Goal: Task Accomplishment & Management: Complete application form

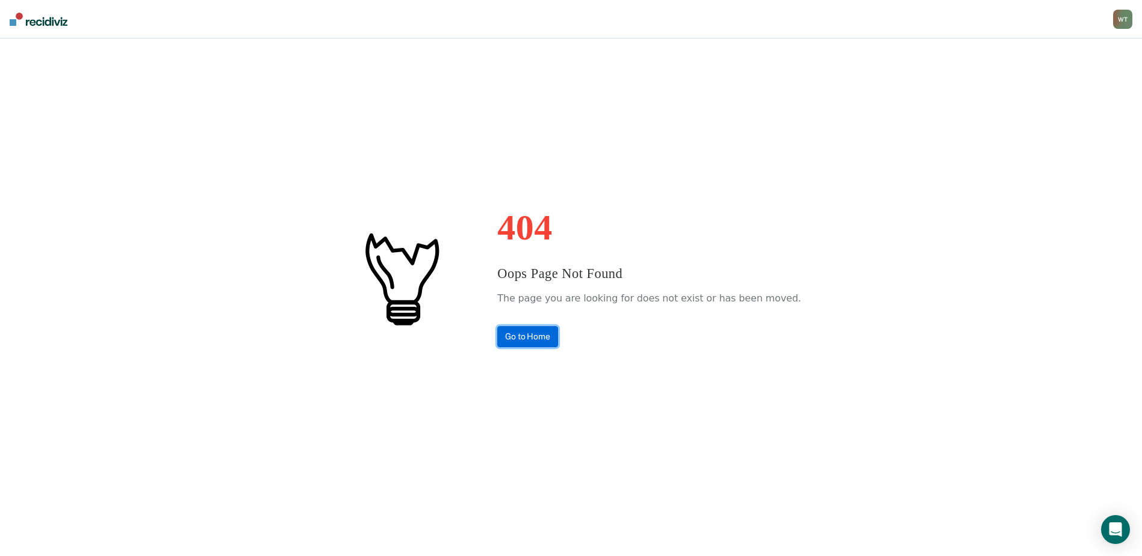
click at [550, 341] on link "Go to Home" at bounding box center [527, 336] width 61 height 21
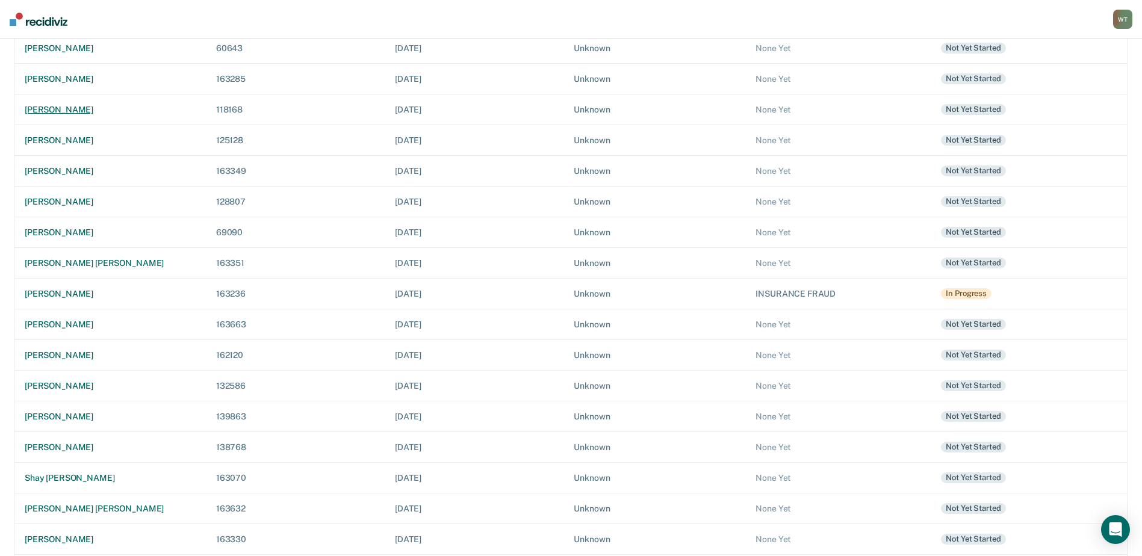
scroll to position [269, 0]
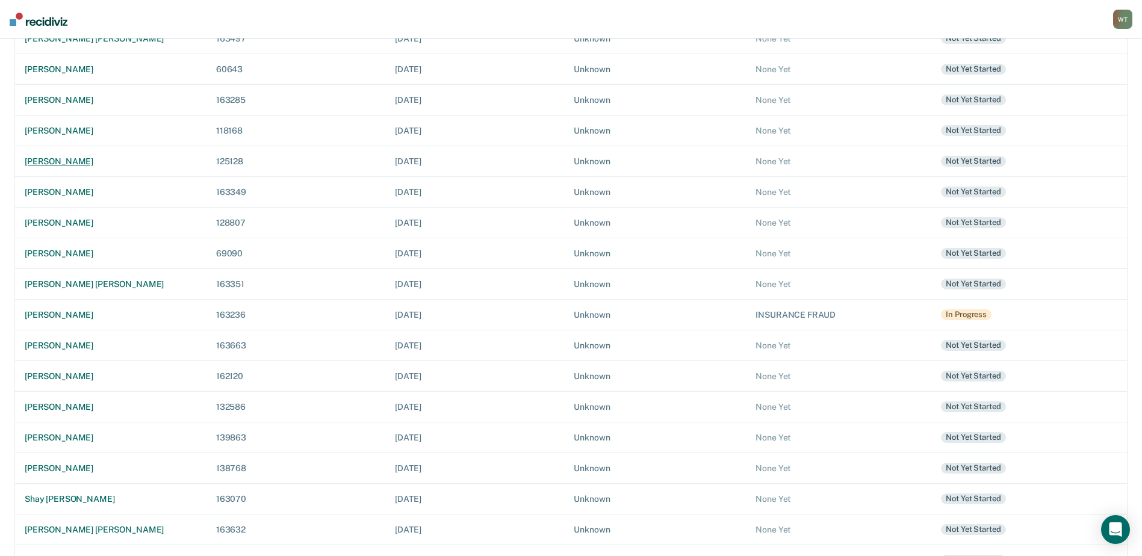
click at [96, 161] on div "[PERSON_NAME]" at bounding box center [111, 162] width 172 height 10
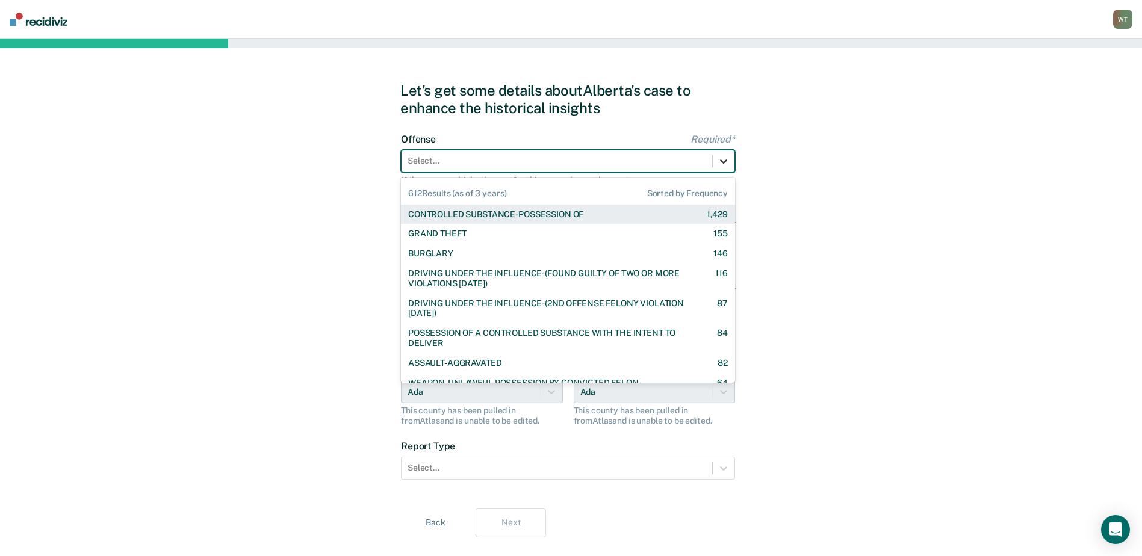
click at [720, 162] on icon at bounding box center [724, 161] width 12 height 12
drag, startPoint x: 566, startPoint y: 212, endPoint x: 50, endPoint y: 192, distance: 515.9
click at [565, 211] on div "CONTROLLED SUBSTANCE-POSSESSION OF" at bounding box center [495, 215] width 175 height 10
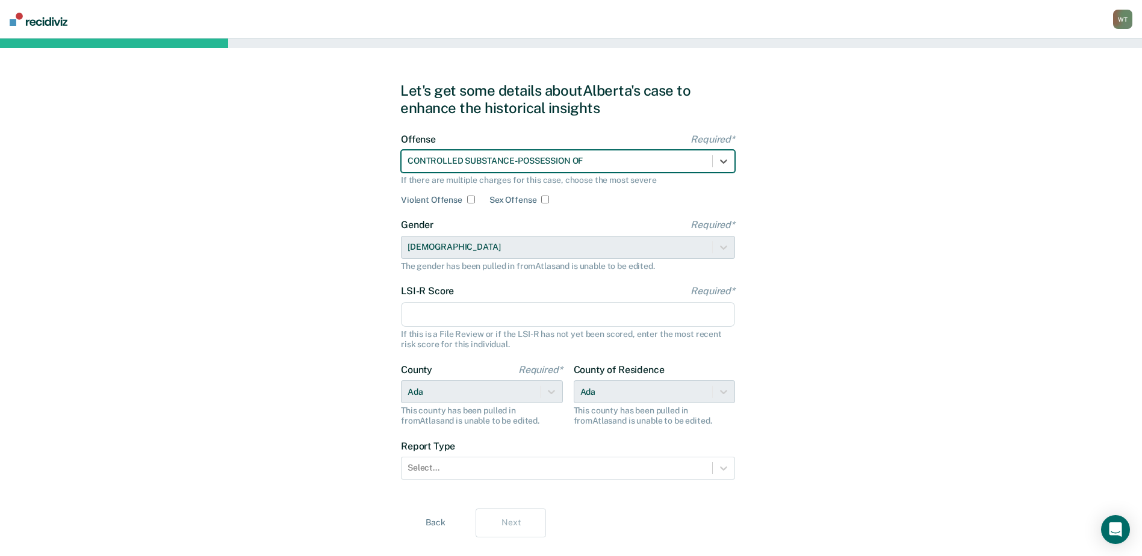
click at [485, 313] on input "LSI-R Score Required*" at bounding box center [568, 314] width 334 height 25
click at [446, 311] on input "LSI-R Score Required*" at bounding box center [568, 314] width 334 height 25
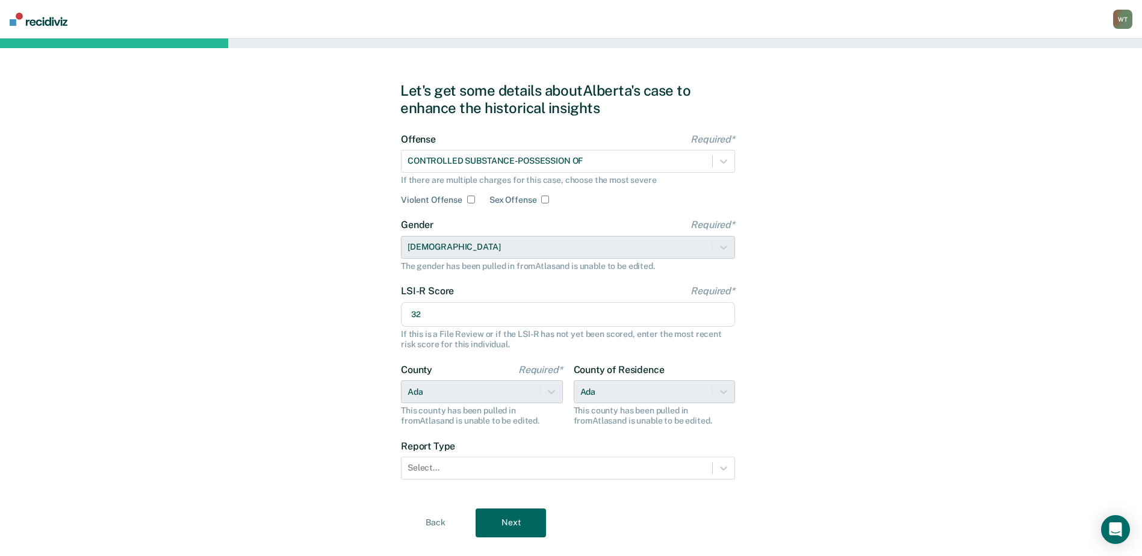
type input "32"
click at [799, 246] on div "Let's get some details about Alberta's case to enhance the historical insights …" at bounding box center [571, 310] width 1142 height 543
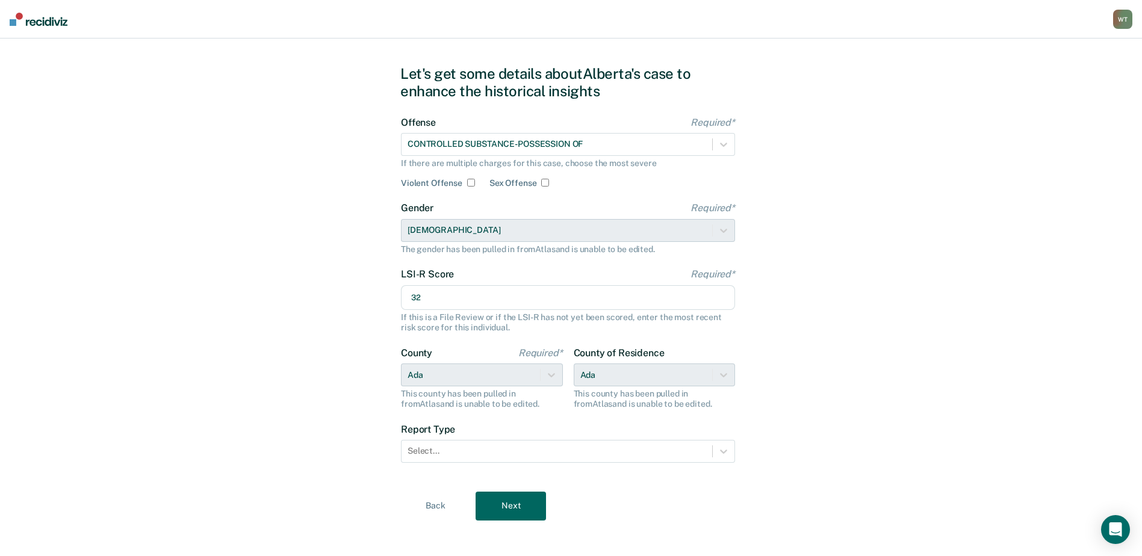
scroll to position [25, 0]
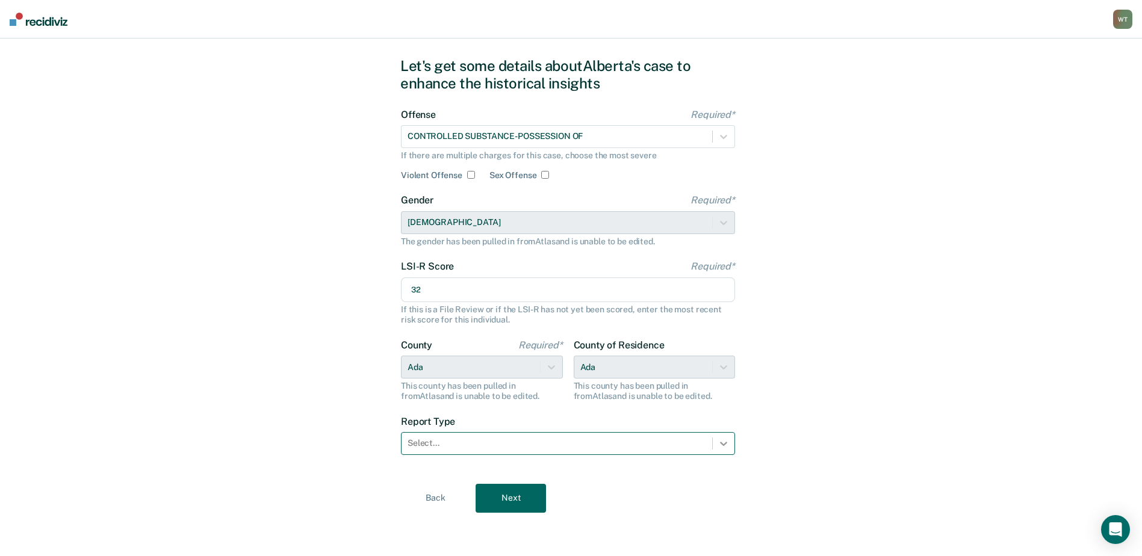
drag, startPoint x: 721, startPoint y: 443, endPoint x: 715, endPoint y: 434, distance: 10.4
click at [721, 443] on icon at bounding box center [723, 444] width 7 height 4
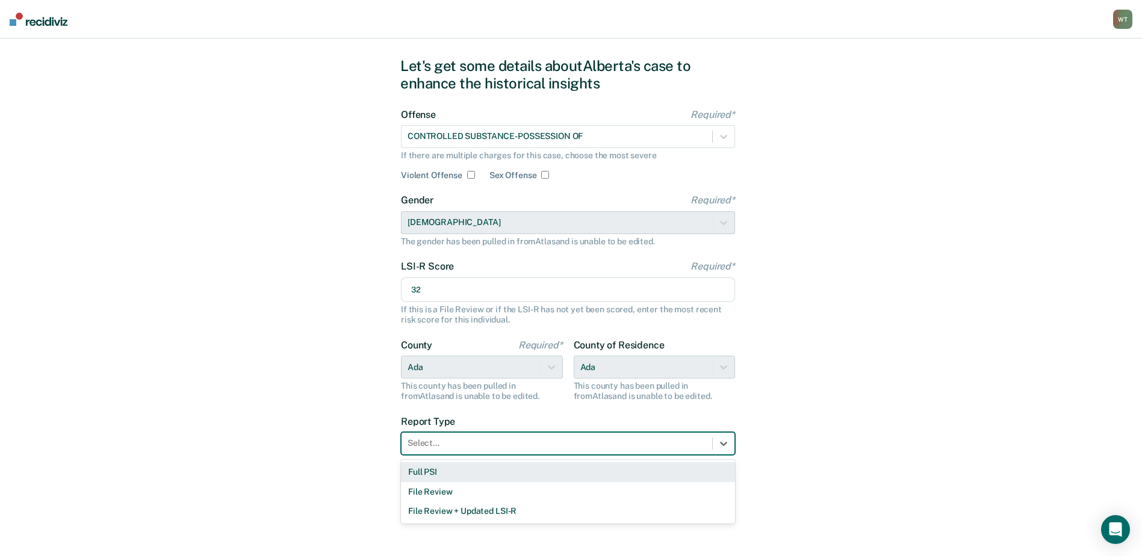
click at [440, 469] on div "Full PSI" at bounding box center [568, 473] width 334 height 20
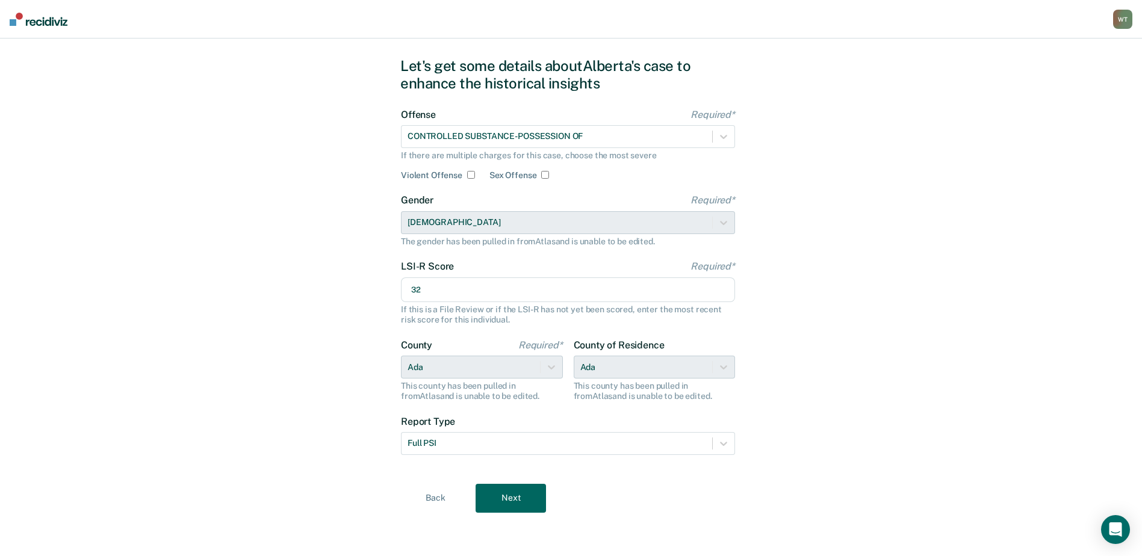
drag, startPoint x: 522, startPoint y: 499, endPoint x: 700, endPoint y: 431, distance: 190.0
click at [522, 496] on button "Next" at bounding box center [511, 498] width 70 height 29
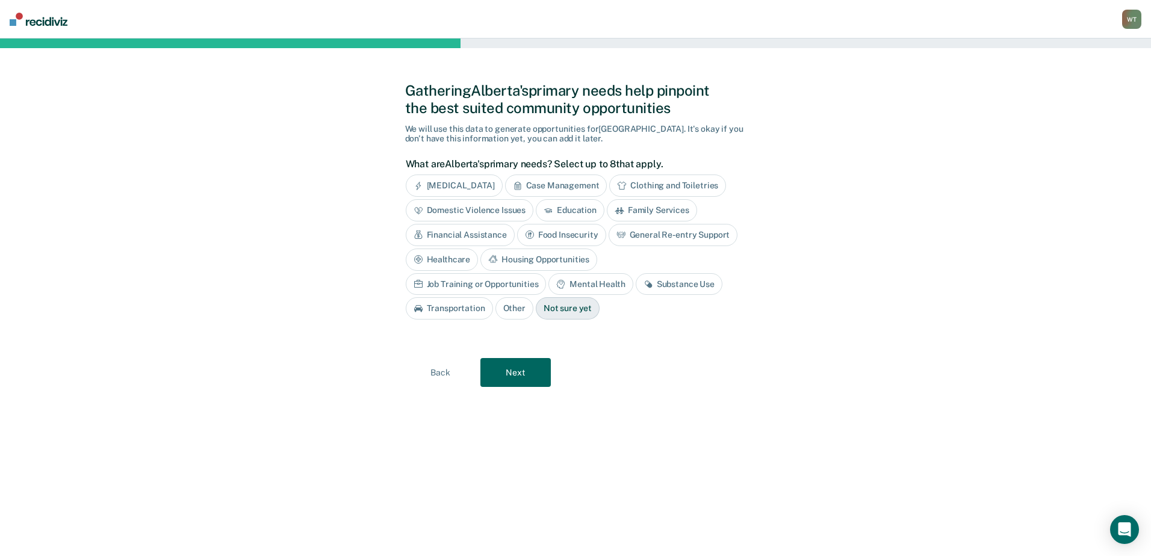
click at [636, 284] on div "Substance Use" at bounding box center [679, 284] width 87 height 22
click at [547, 273] on div "Job Training or Opportunities" at bounding box center [476, 284] width 141 height 22
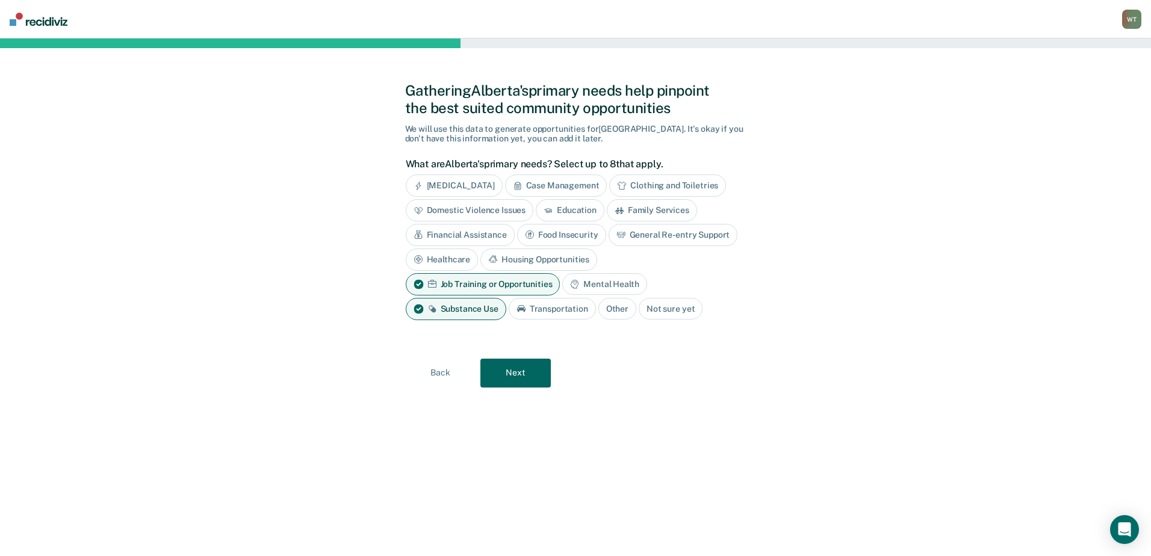
click at [522, 375] on button "Next" at bounding box center [516, 373] width 70 height 29
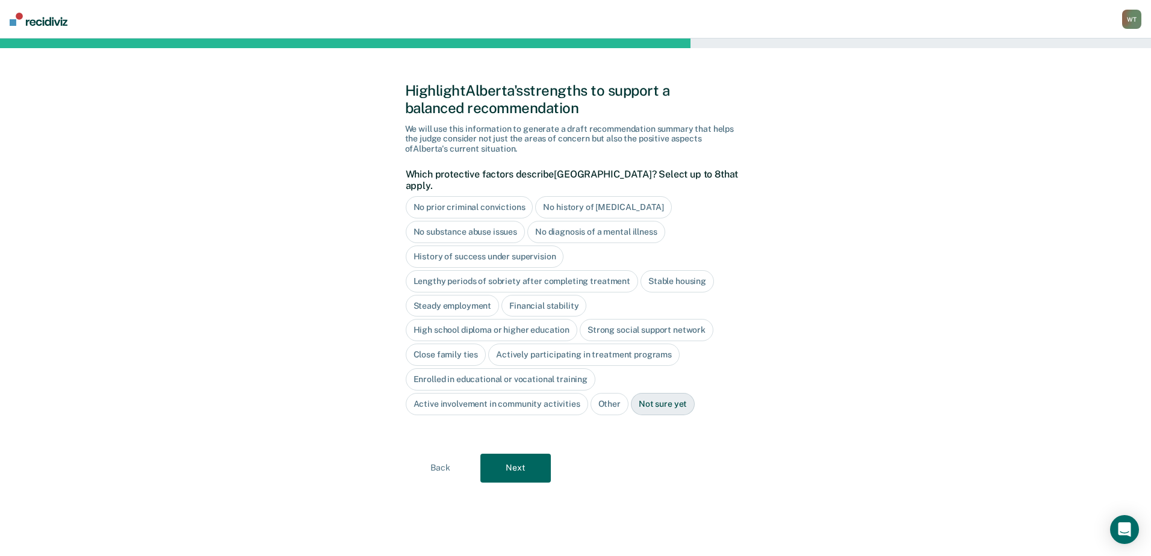
click at [452, 344] on div "Close family ties" at bounding box center [446, 355] width 81 height 22
click at [670, 270] on div "Stable housing" at bounding box center [677, 281] width 73 height 22
click at [528, 270] on div "Lengthy periods of sobriety after completing treatment" at bounding box center [522, 281] width 232 height 22
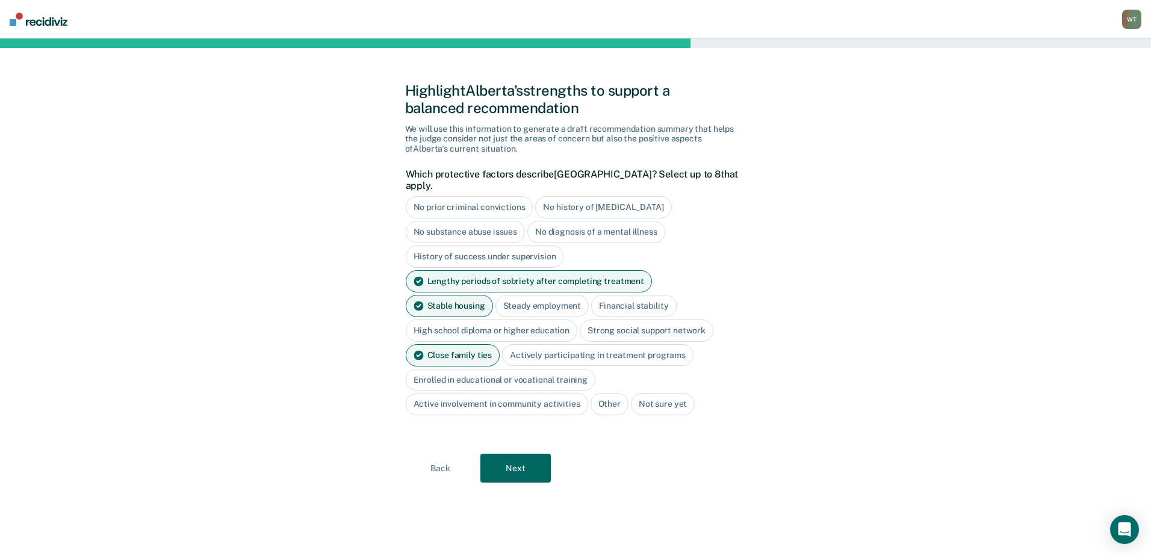
click at [520, 454] on button "Next" at bounding box center [516, 468] width 70 height 29
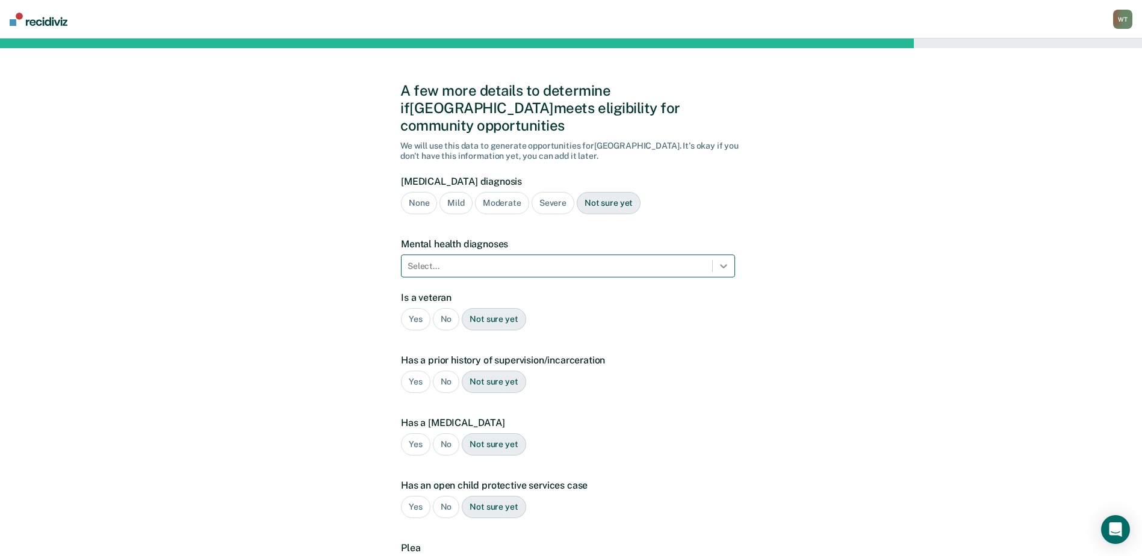
click at [726, 260] on icon at bounding box center [724, 266] width 12 height 12
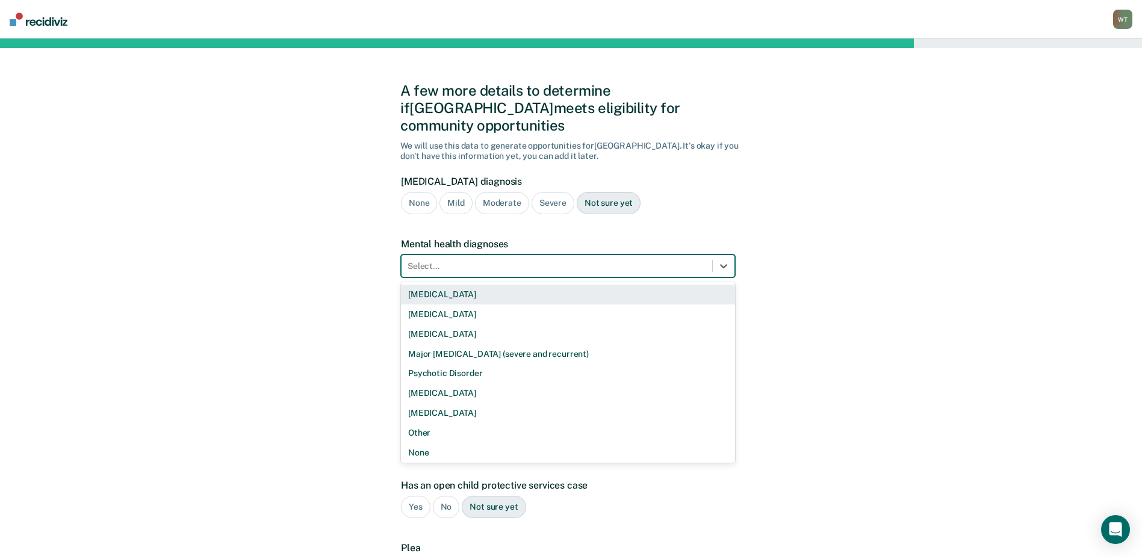
click at [439, 285] on div "[MEDICAL_DATA]" at bounding box center [568, 295] width 334 height 20
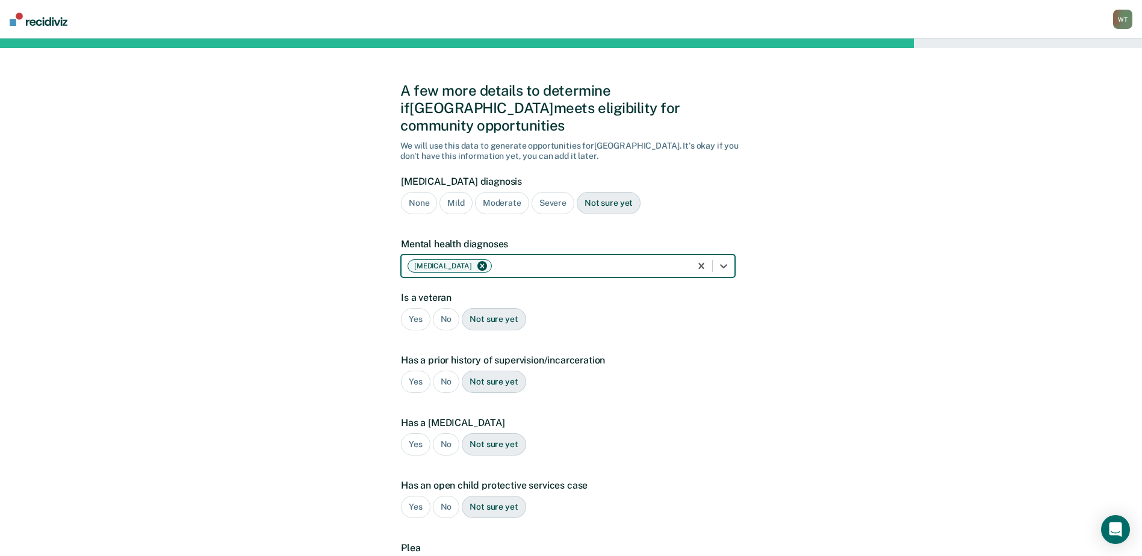
click at [446, 308] on div "No" at bounding box center [446, 319] width 27 height 22
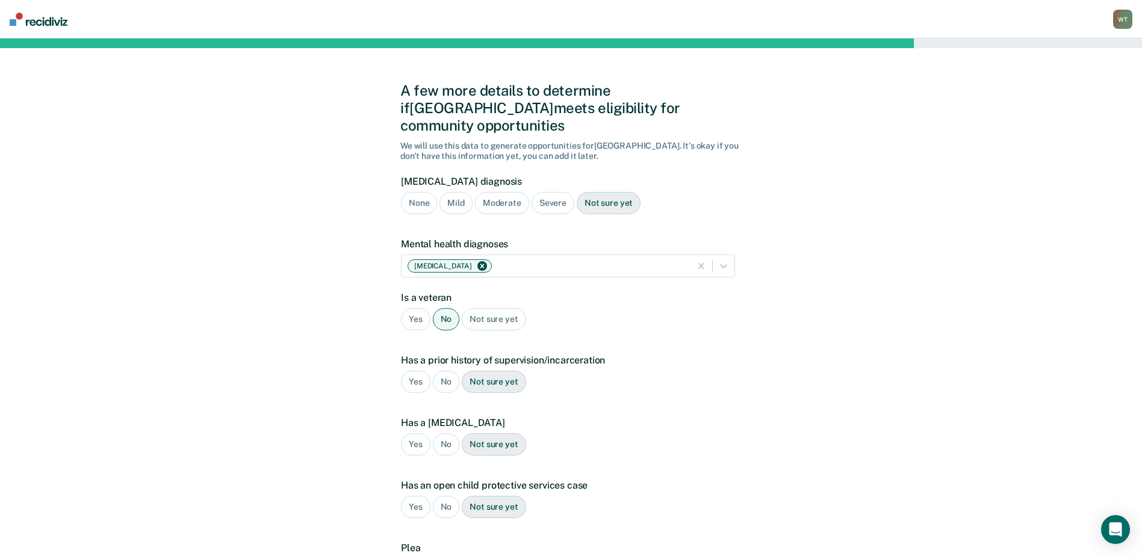
click at [413, 371] on div "Yes" at bounding box center [416, 382] width 30 height 22
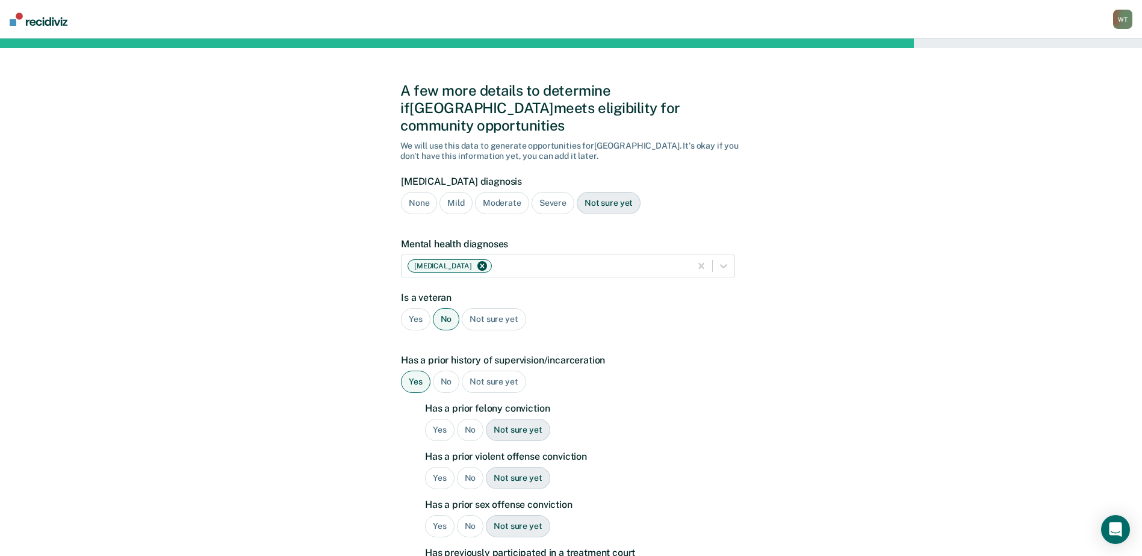
click at [436, 419] on div "Yes" at bounding box center [440, 430] width 30 height 22
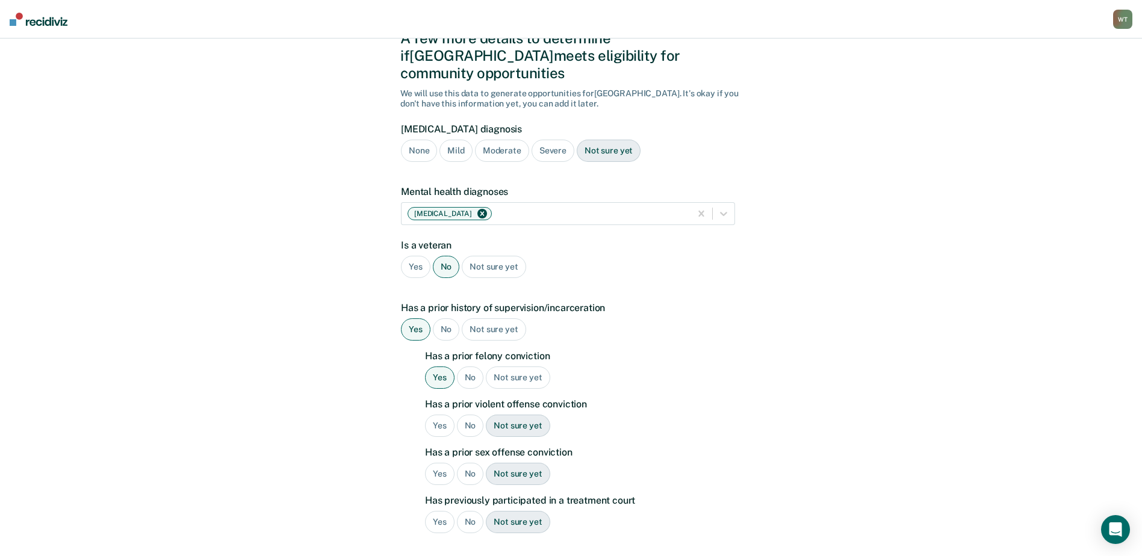
scroll to position [181, 0]
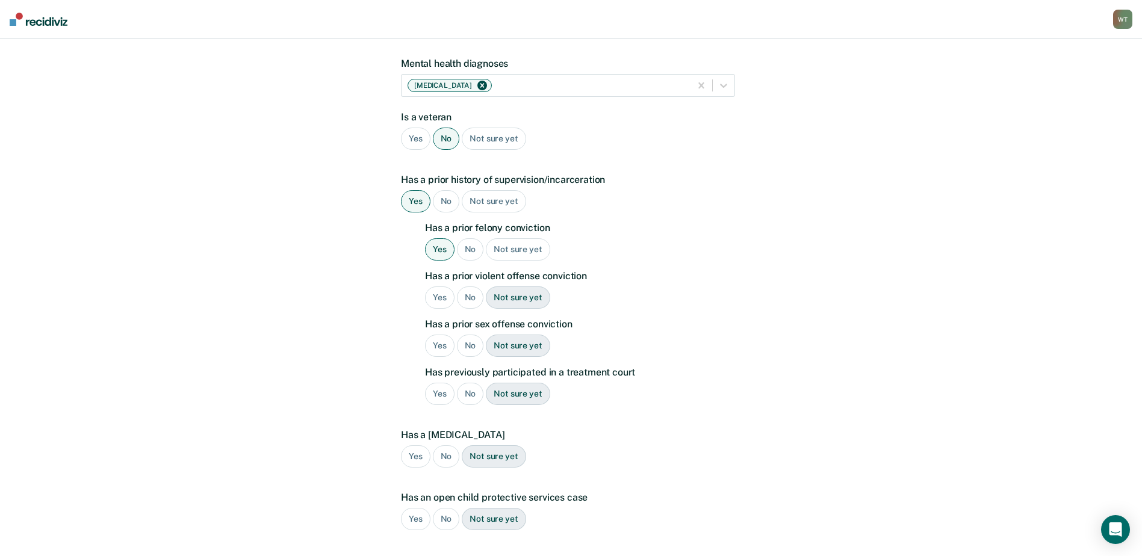
click at [467, 287] on div "No" at bounding box center [470, 298] width 27 height 22
click at [470, 335] on div "No" at bounding box center [470, 346] width 27 height 22
click at [437, 383] on div "Yes" at bounding box center [440, 394] width 30 height 22
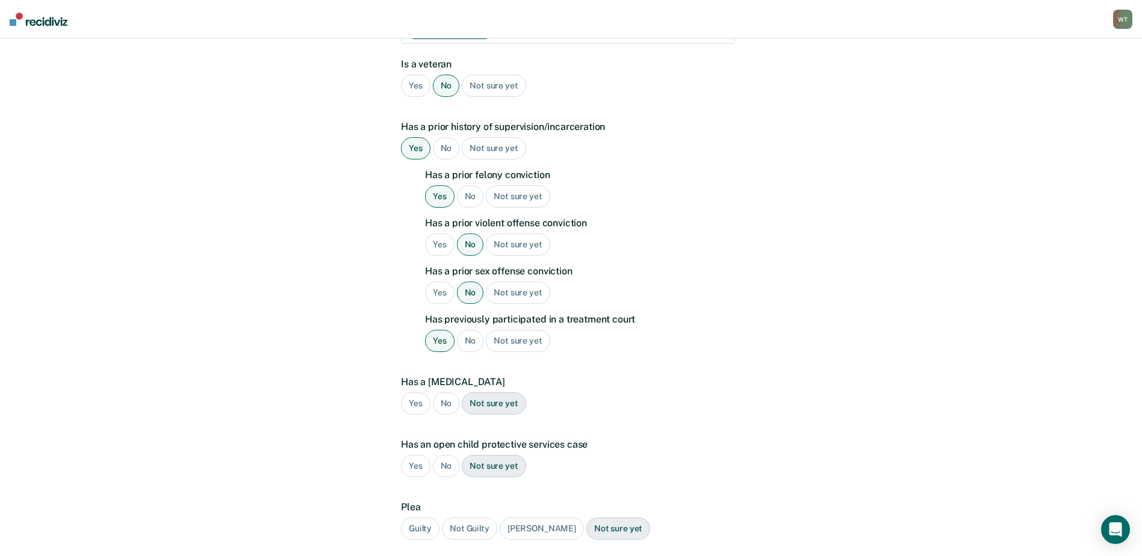
scroll to position [301, 0]
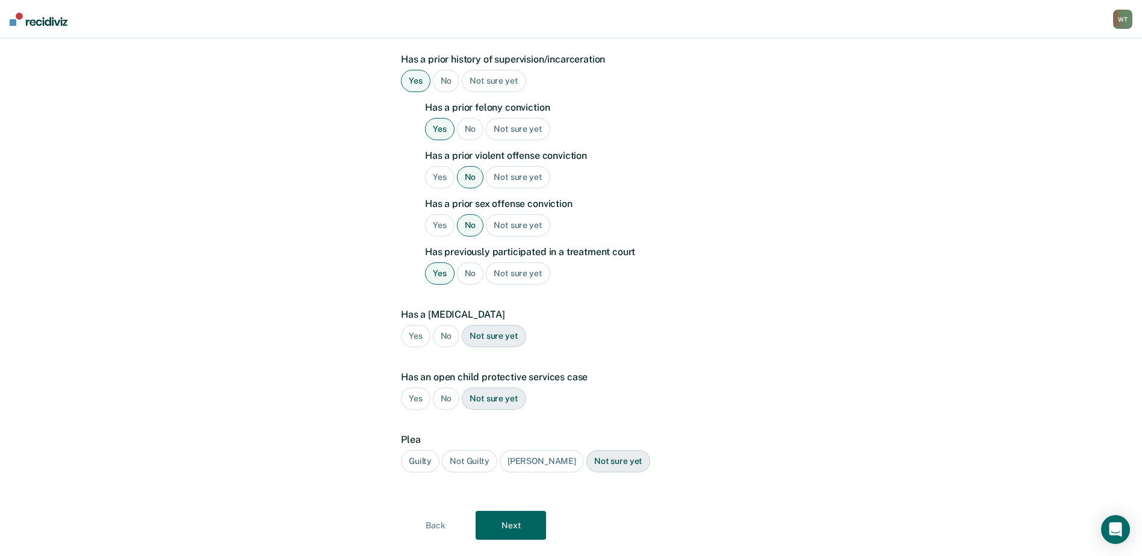
click at [441, 325] on div "No" at bounding box center [446, 336] width 27 height 22
click at [444, 388] on div "No" at bounding box center [446, 399] width 27 height 22
click at [418, 450] on div "Guilty" at bounding box center [420, 461] width 39 height 22
drag, startPoint x: 418, startPoint y: 442, endPoint x: 505, endPoint y: 514, distance: 113.0
click at [505, 514] on button "Next" at bounding box center [511, 525] width 70 height 29
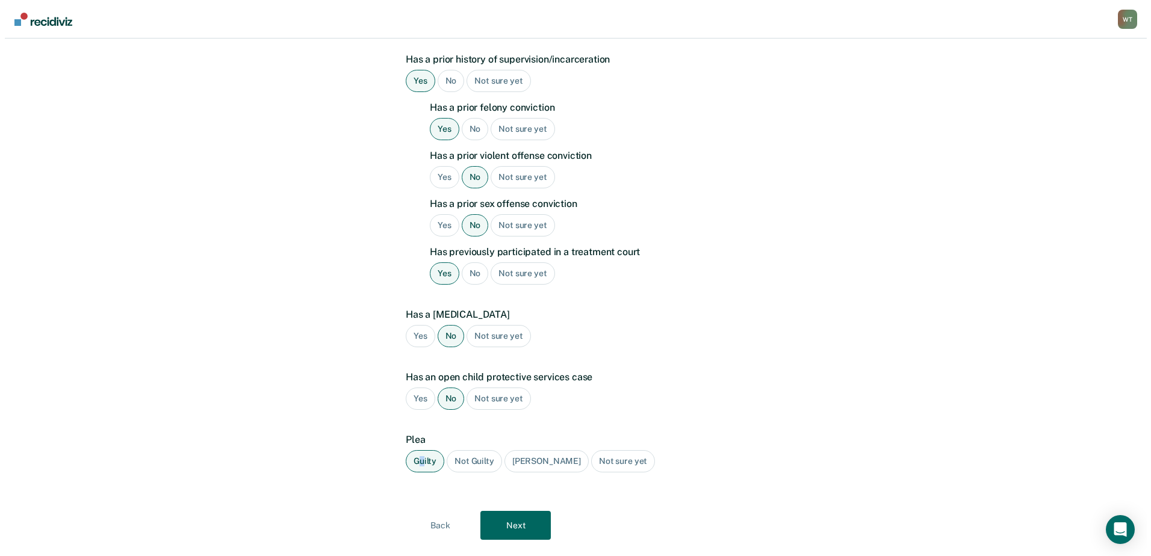
scroll to position [0, 0]
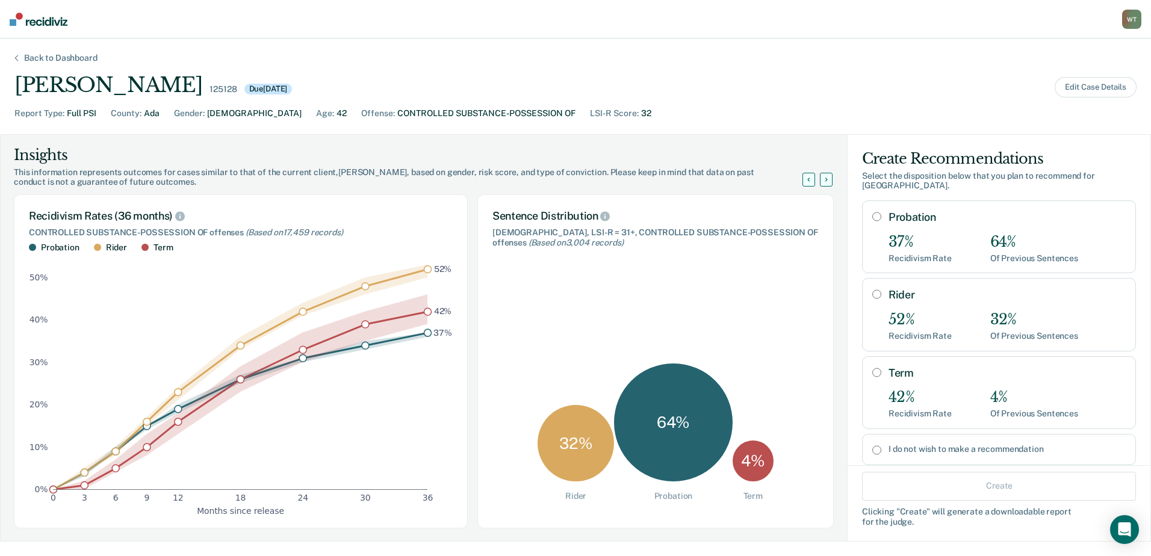
click at [873, 290] on input "Rider" at bounding box center [877, 295] width 9 height 10
radio input "true"
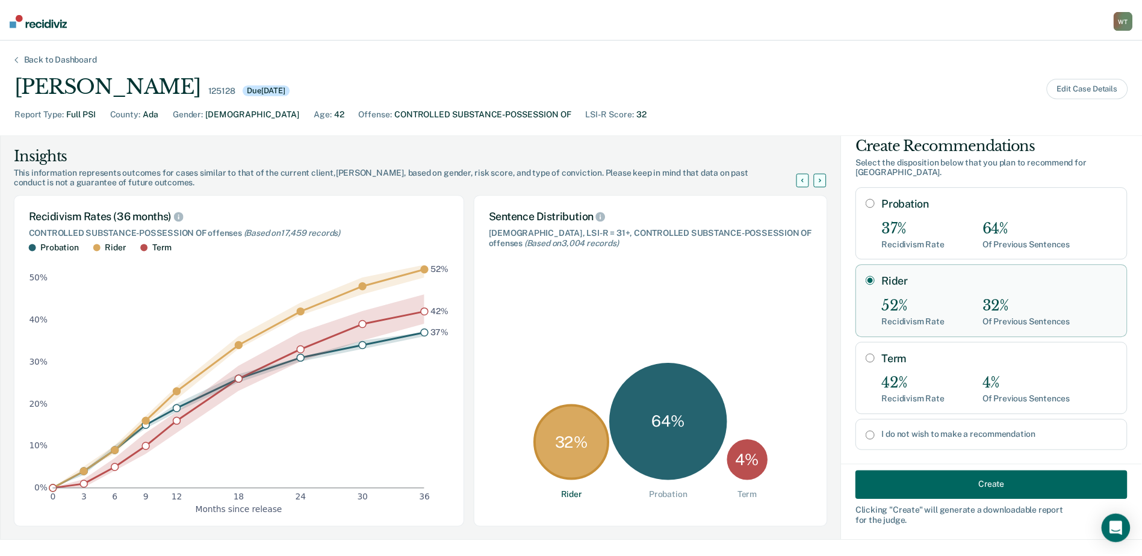
scroll to position [20, 0]
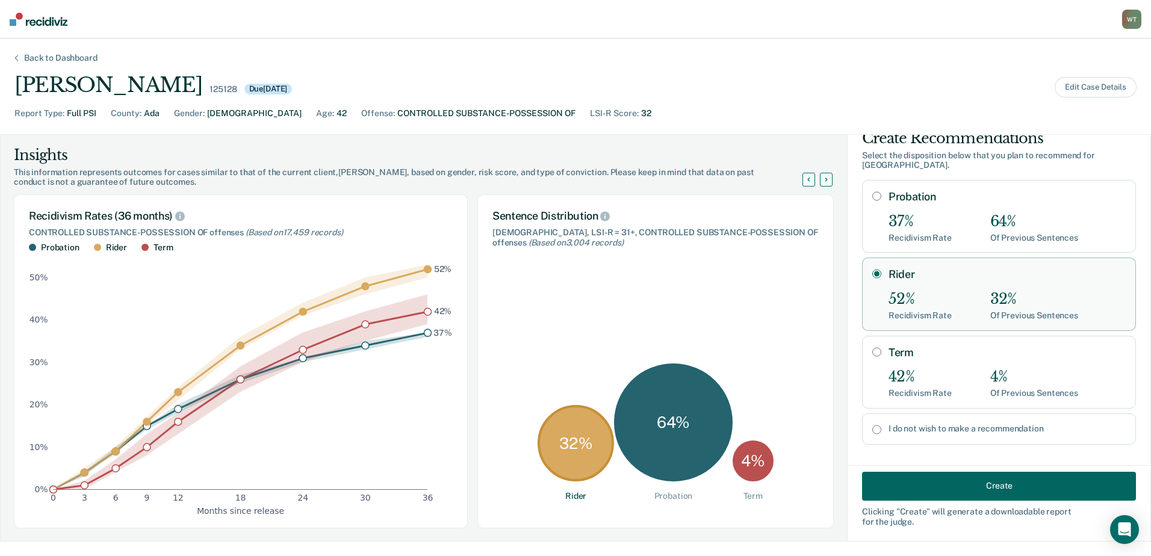
click at [960, 484] on button "Create" at bounding box center [999, 486] width 274 height 29
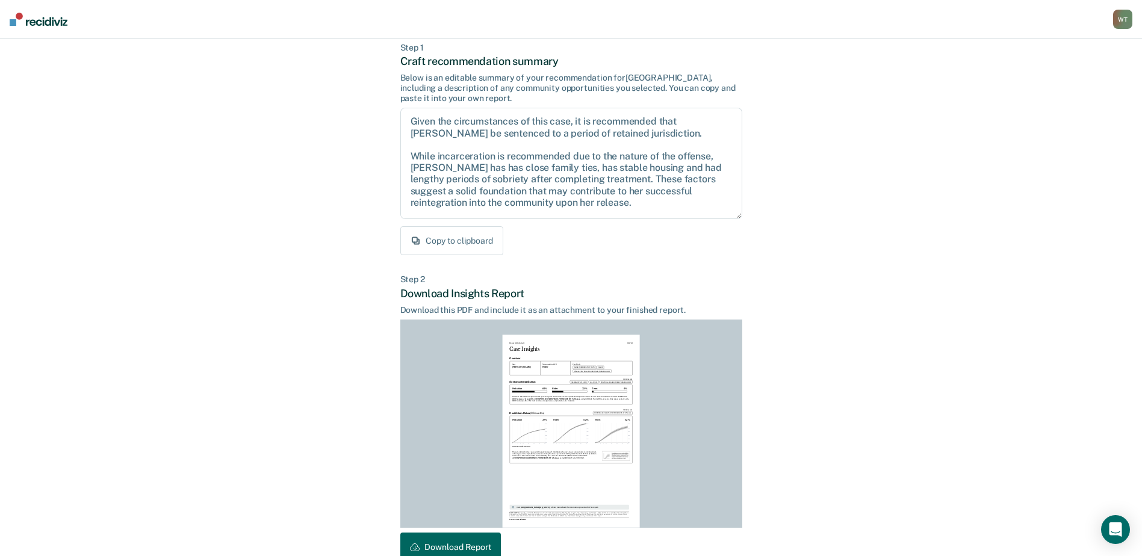
scroll to position [130, 0]
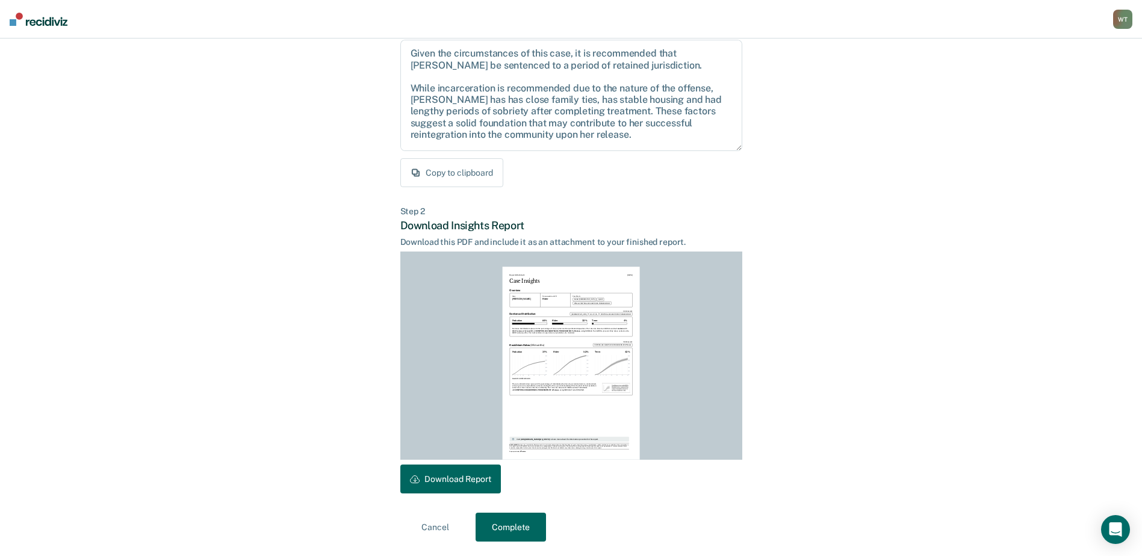
click at [466, 476] on button "Download Report" at bounding box center [450, 479] width 101 height 29
click at [507, 530] on button "Complete" at bounding box center [511, 527] width 70 height 29
